Goal: Entertainment & Leisure: Consume media (video, audio)

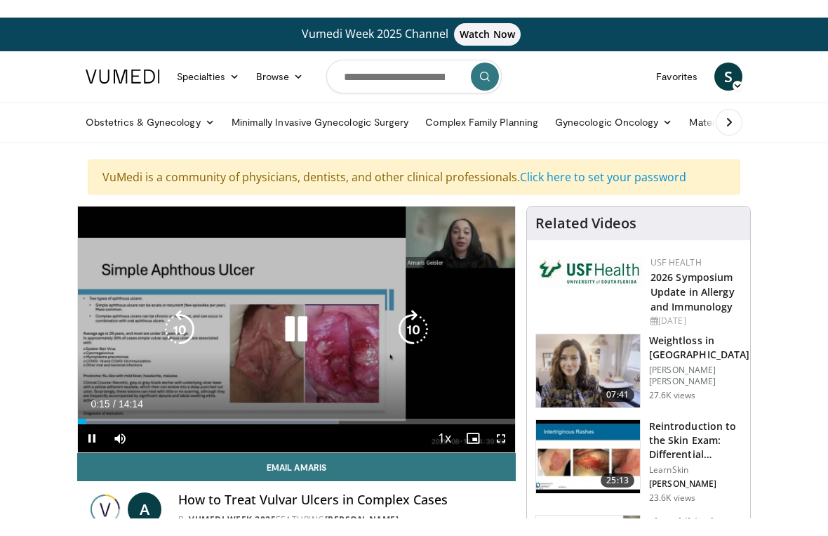
scroll to position [17, 0]
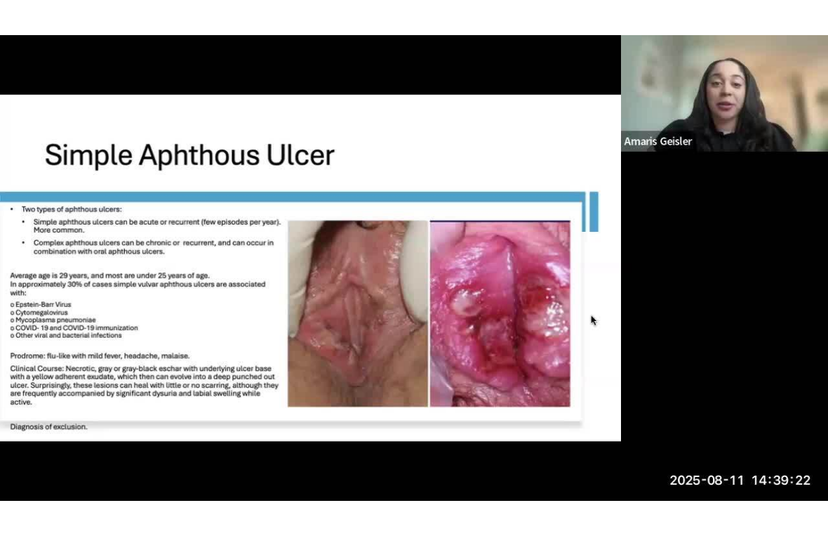
click at [270, 246] on div "10 seconds Tap to unmute" at bounding box center [414, 268] width 828 height 536
click at [408, 359] on div "10 seconds Tap to unmute" at bounding box center [414, 268] width 828 height 536
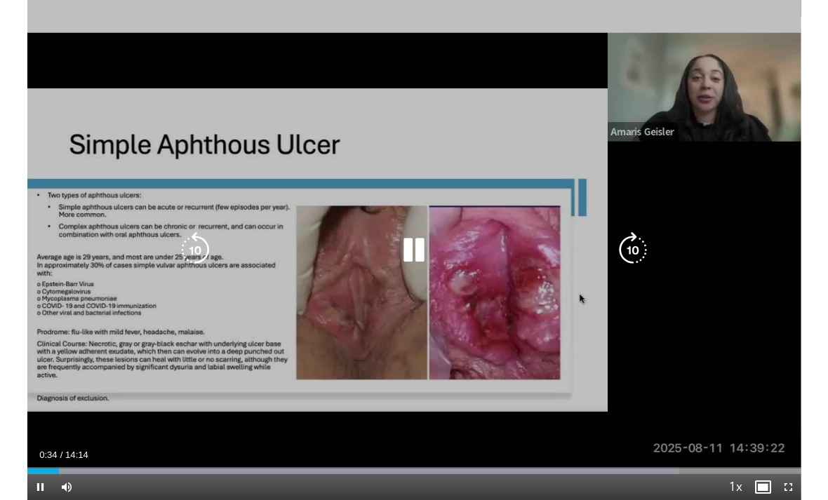
scroll to position [0, 0]
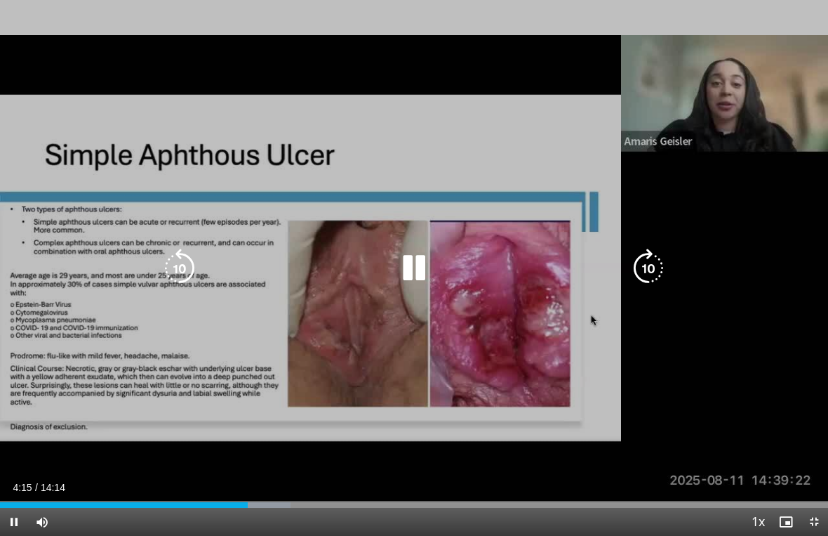
click at [179, 263] on icon "Video Player" at bounding box center [179, 267] width 39 height 39
click at [190, 265] on icon "Video Player" at bounding box center [179, 267] width 39 height 39
click at [412, 268] on icon "Video Player" at bounding box center [413, 267] width 39 height 39
click at [423, 277] on icon "Video Player" at bounding box center [413, 267] width 39 height 39
click at [188, 272] on icon "Video Player" at bounding box center [179, 267] width 39 height 39
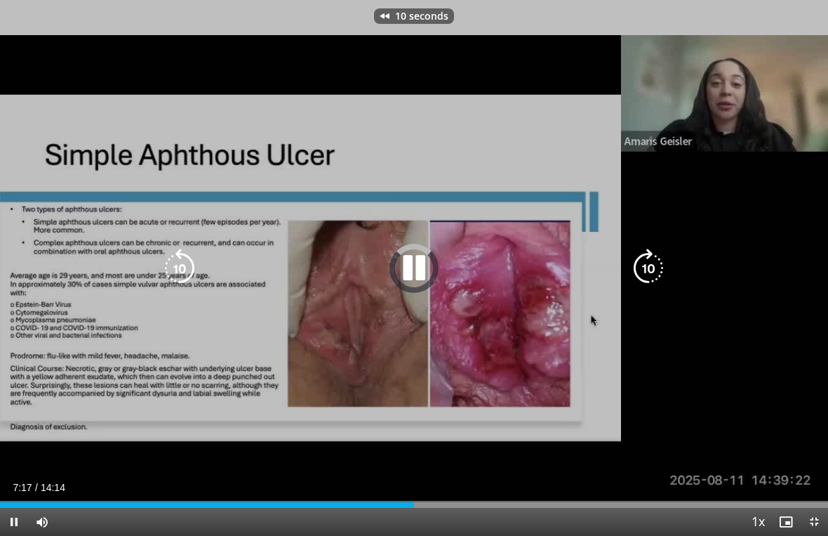
click at [175, 270] on icon "Video Player" at bounding box center [179, 267] width 39 height 39
click at [180, 268] on icon "Video Player" at bounding box center [179, 267] width 39 height 39
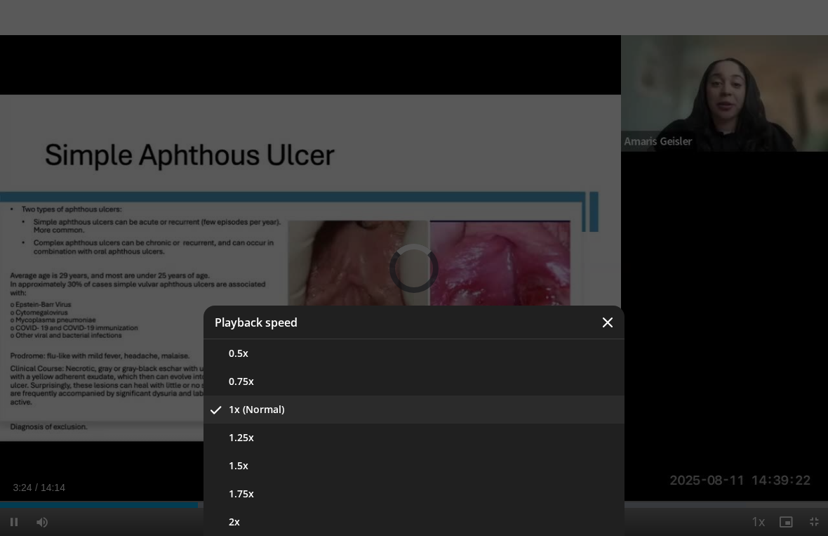
click at [232, 500] on button "2x" at bounding box center [414, 521] width 421 height 28
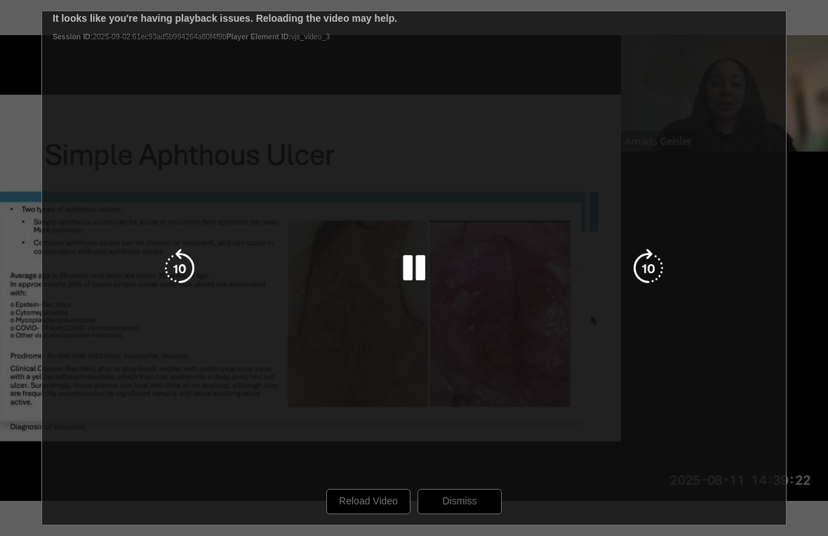
click at [360, 498] on div "30 seconds Tap to unmute" at bounding box center [414, 268] width 828 height 536
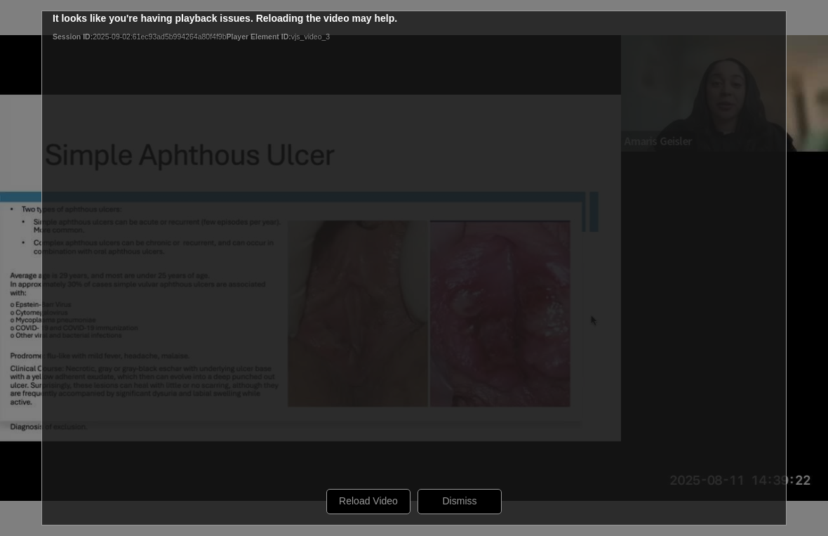
click at [357, 500] on div "30 seconds Tap to unmute" at bounding box center [414, 268] width 828 height 536
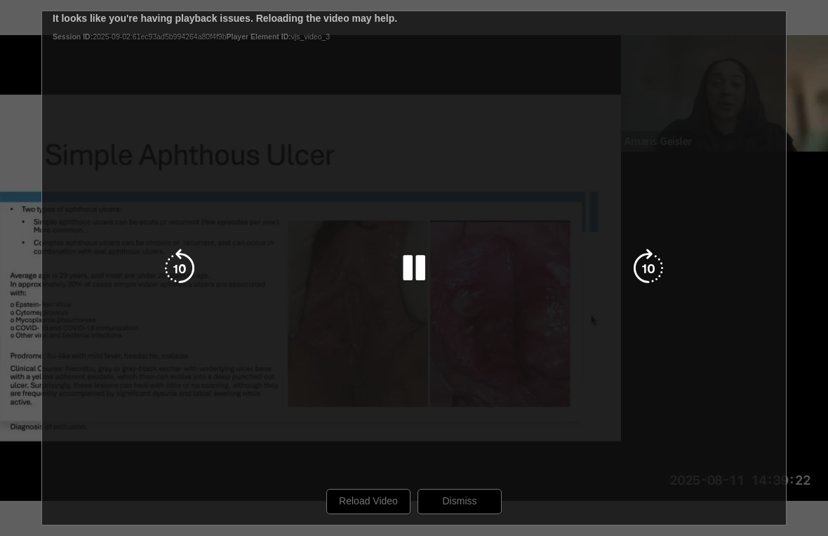
click at [457, 489] on div "30 seconds Tap to unmute" at bounding box center [414, 268] width 828 height 536
click at [456, 500] on div "30 seconds Tap to unmute" at bounding box center [414, 268] width 828 height 536
click at [36, 322] on div "30 seconds Tap to unmute" at bounding box center [414, 268] width 828 height 536
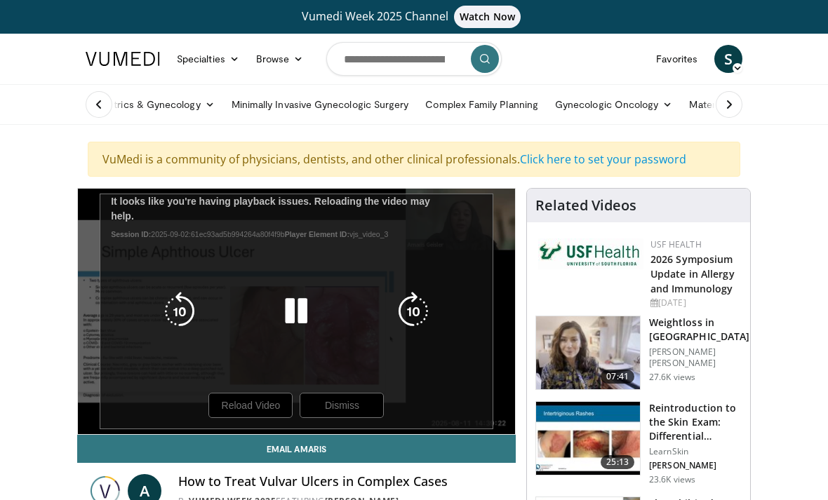
click at [295, 308] on icon "Video Player" at bounding box center [296, 311] width 39 height 39
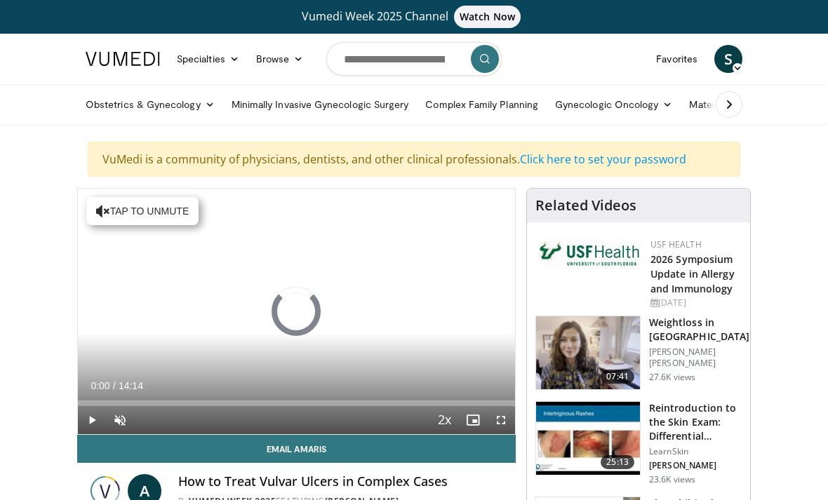
scroll to position [112, 0]
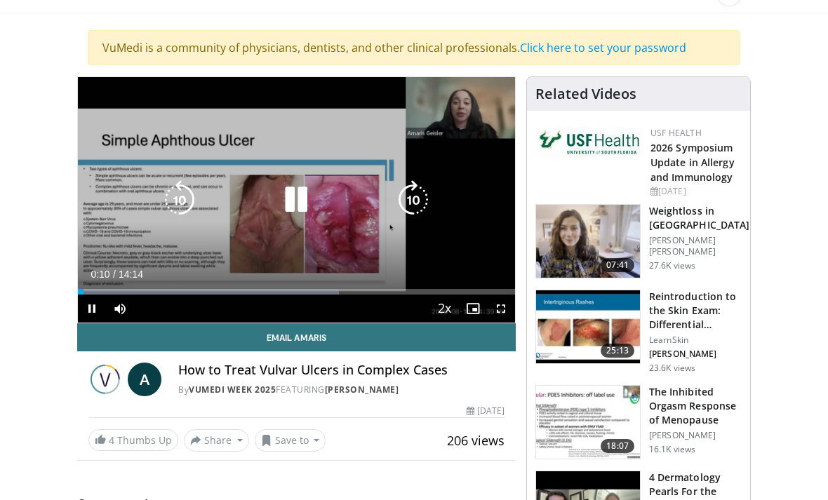
click at [155, 293] on div "Progress Bar" at bounding box center [208, 292] width 261 height 6
click at [144, 292] on div "Progress Bar" at bounding box center [263, 292] width 370 height 6
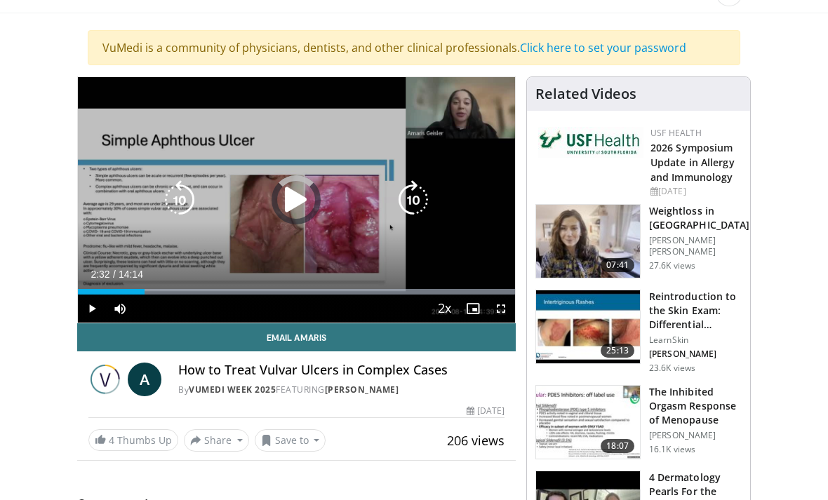
click at [145, 293] on div "Progress Bar" at bounding box center [111, 292] width 67 height 6
click at [187, 319] on div "Current Time 2:36 / Duration 14:14 Pause Skip Backward Skip Forward Mute Loaded…" at bounding box center [296, 309] width 437 height 28
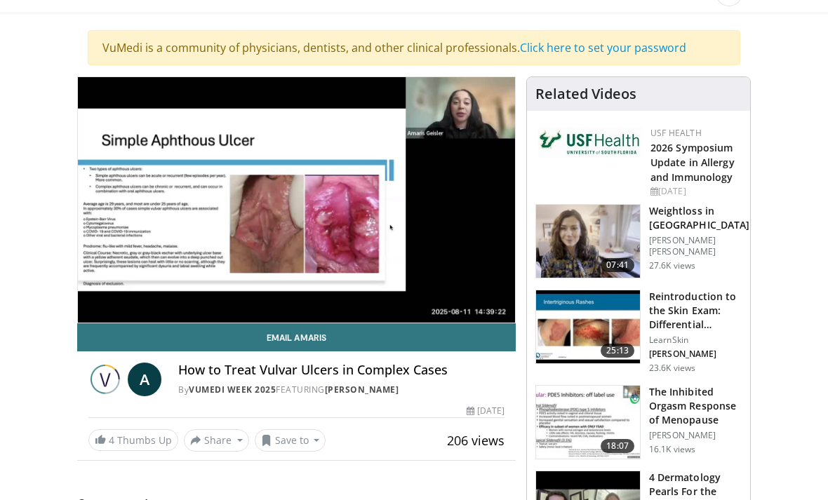
click at [190, 317] on div "Progress Bar" at bounding box center [327, 320] width 375 height 6
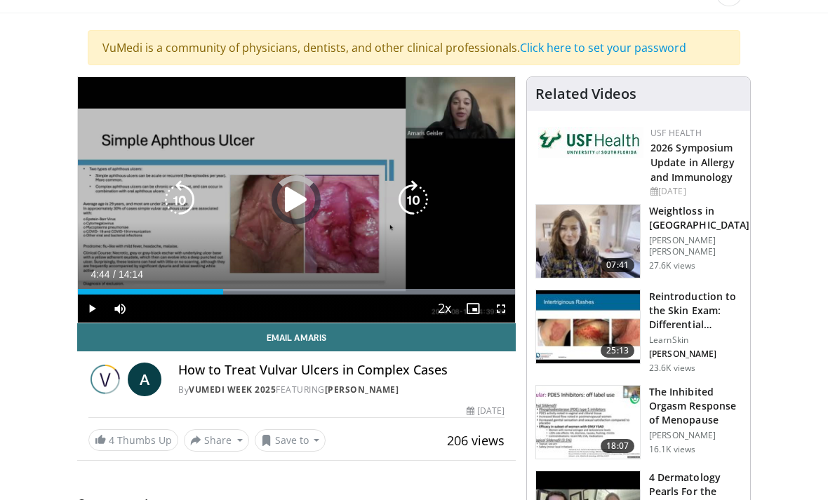
click at [223, 291] on div "Progress Bar" at bounding box center [150, 292] width 145 height 6
click at [225, 293] on div "Progress Bar" at bounding box center [327, 292] width 375 height 6
click at [290, 203] on icon "Video Player" at bounding box center [296, 199] width 39 height 39
click at [301, 211] on icon "Video Player" at bounding box center [296, 199] width 39 height 39
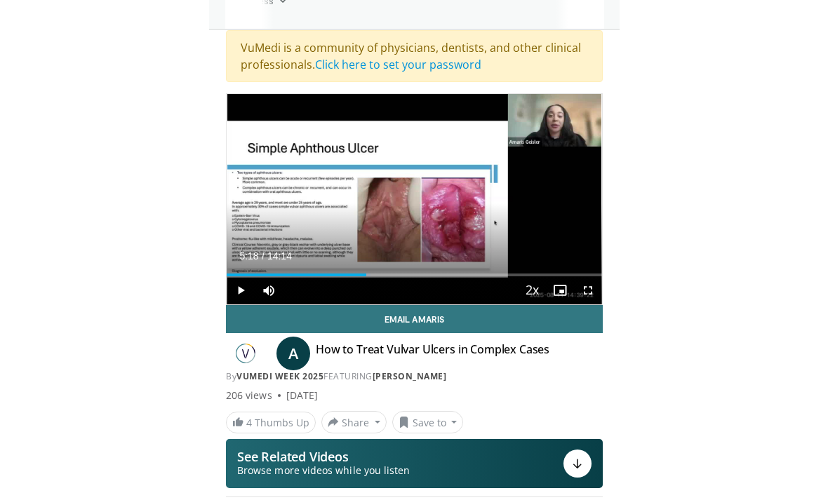
scroll to position [113, 0]
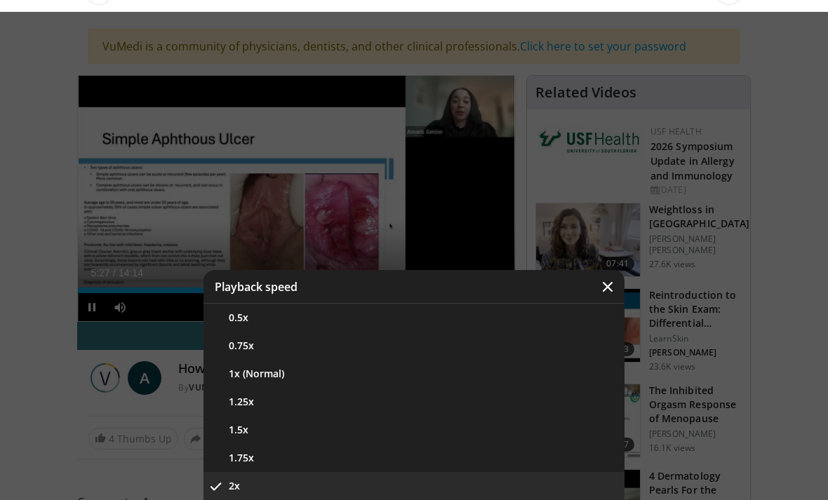
click at [272, 378] on button "1x (Normal)" at bounding box center [414, 374] width 421 height 28
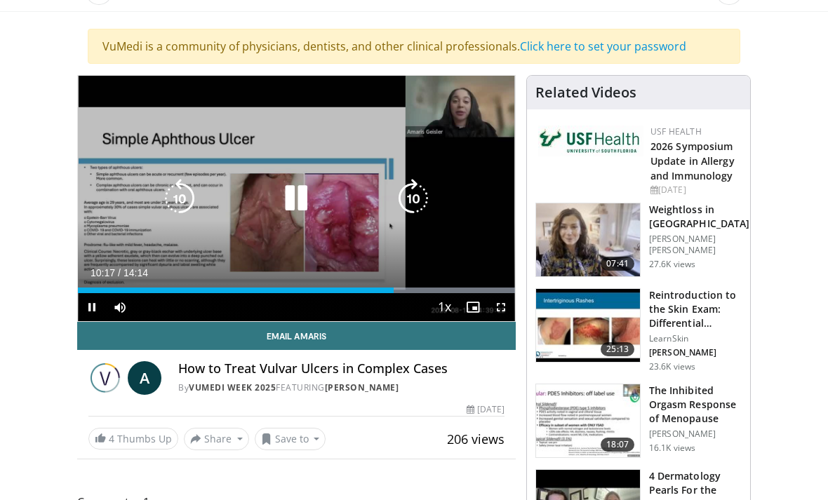
click at [295, 194] on icon "Video Player" at bounding box center [296, 198] width 39 height 39
click at [187, 201] on icon "Video Player" at bounding box center [179, 198] width 39 height 39
click at [193, 200] on icon "Video Player" at bounding box center [179, 198] width 39 height 39
click at [190, 190] on icon "Video Player" at bounding box center [179, 198] width 39 height 39
click at [192, 197] on icon "Video Player" at bounding box center [179, 198] width 39 height 39
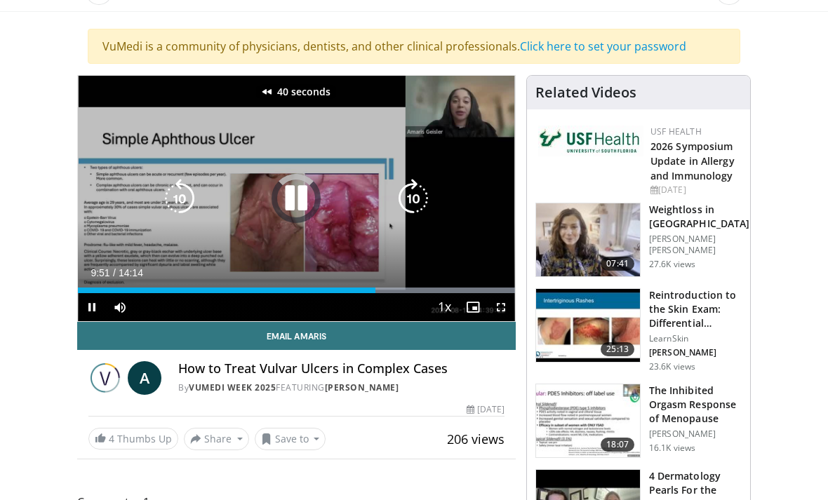
click at [186, 192] on icon "Video Player" at bounding box center [179, 198] width 39 height 39
click at [193, 195] on icon "Video Player" at bounding box center [179, 198] width 39 height 39
click at [291, 192] on icon "Video Player" at bounding box center [296, 198] width 39 height 39
click at [498, 291] on div "Progress Bar" at bounding box center [288, 291] width 420 height 6
click at [299, 199] on icon "Video Player" at bounding box center [296, 198] width 39 height 39
